Goal: Navigation & Orientation: Go to known website

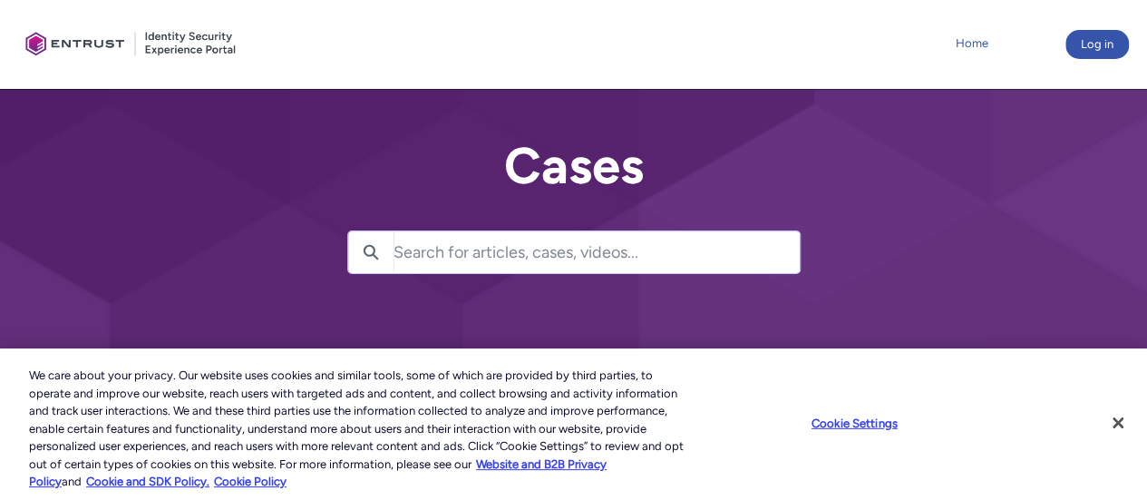
click at [978, 44] on link "Home" at bounding box center [973, 43] width 42 height 27
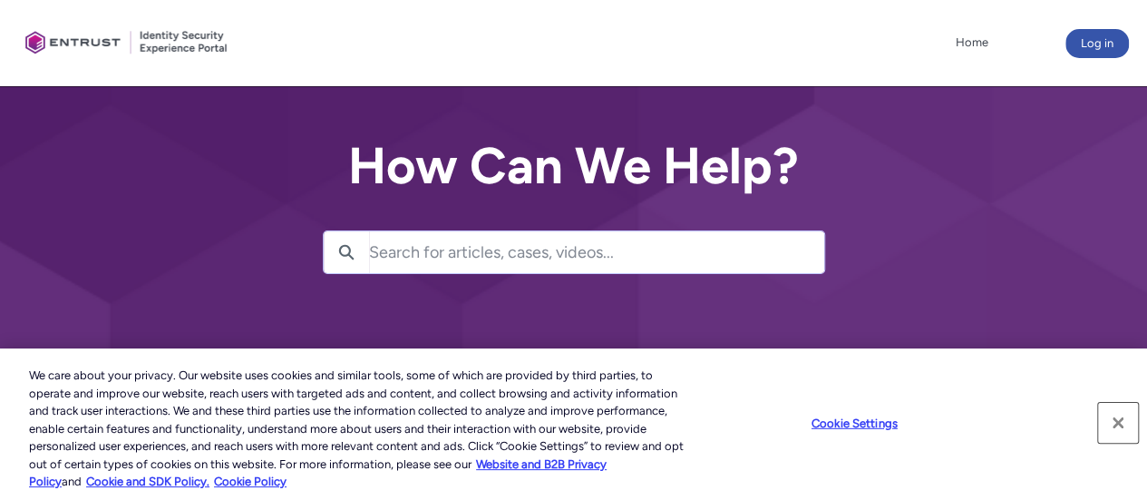
click at [1116, 425] on button "Close" at bounding box center [1118, 423] width 40 height 40
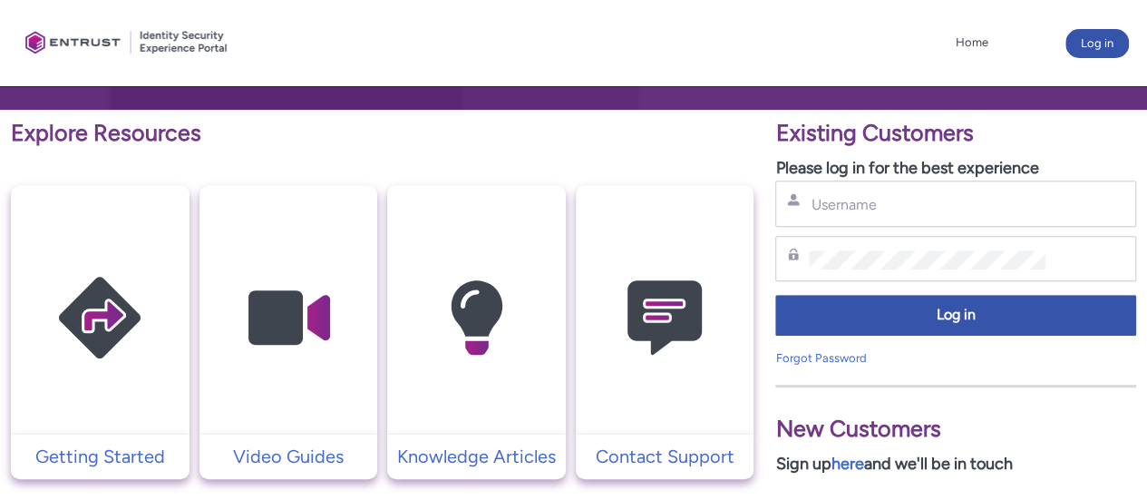
scroll to position [319, 0]
